Goal: Navigation & Orientation: Find specific page/section

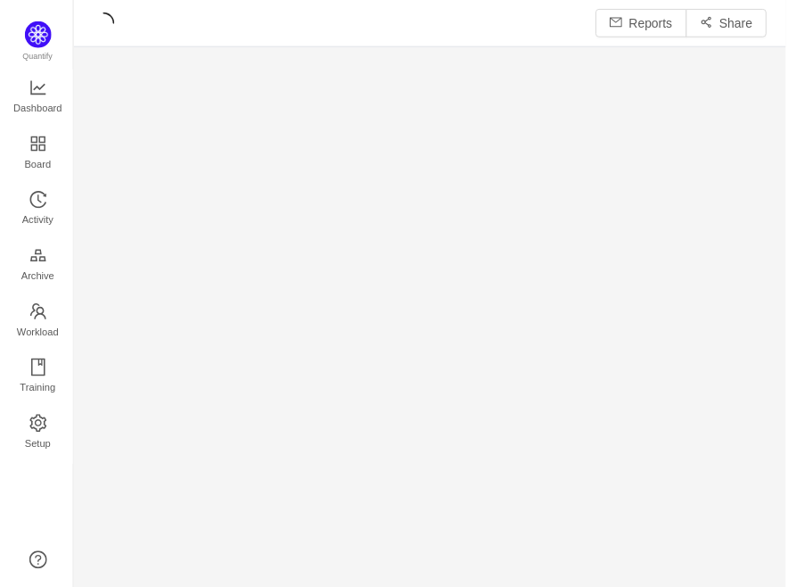
scroll to position [565, 666]
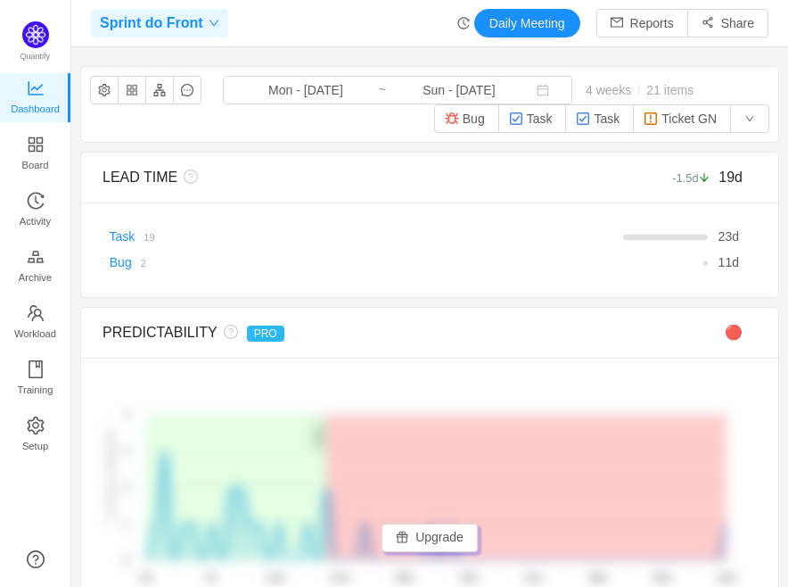
click at [173, 29] on span "Sprint do Front" at bounding box center [151, 23] width 103 height 29
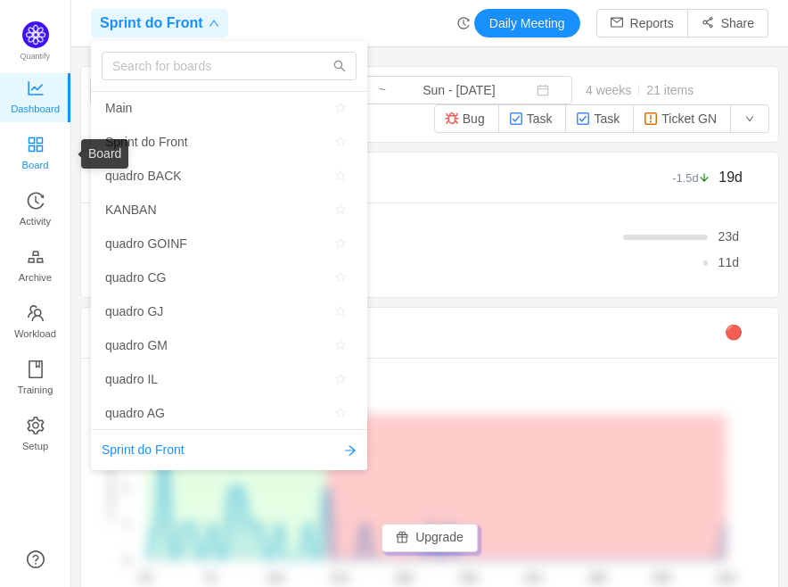
click at [28, 148] on span "Board" at bounding box center [35, 165] width 27 height 36
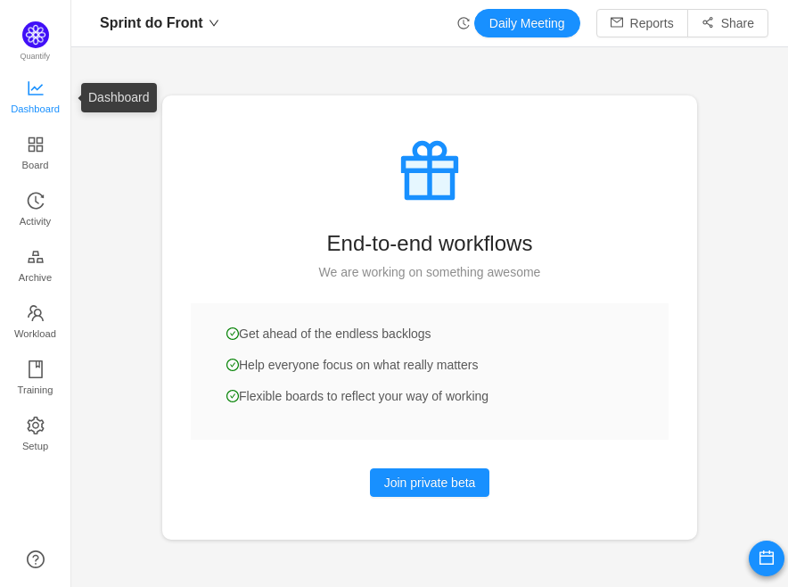
click at [33, 88] on icon "icon: line-chart" at bounding box center [35, 88] width 15 height 14
